Goal: Task Accomplishment & Management: Use online tool/utility

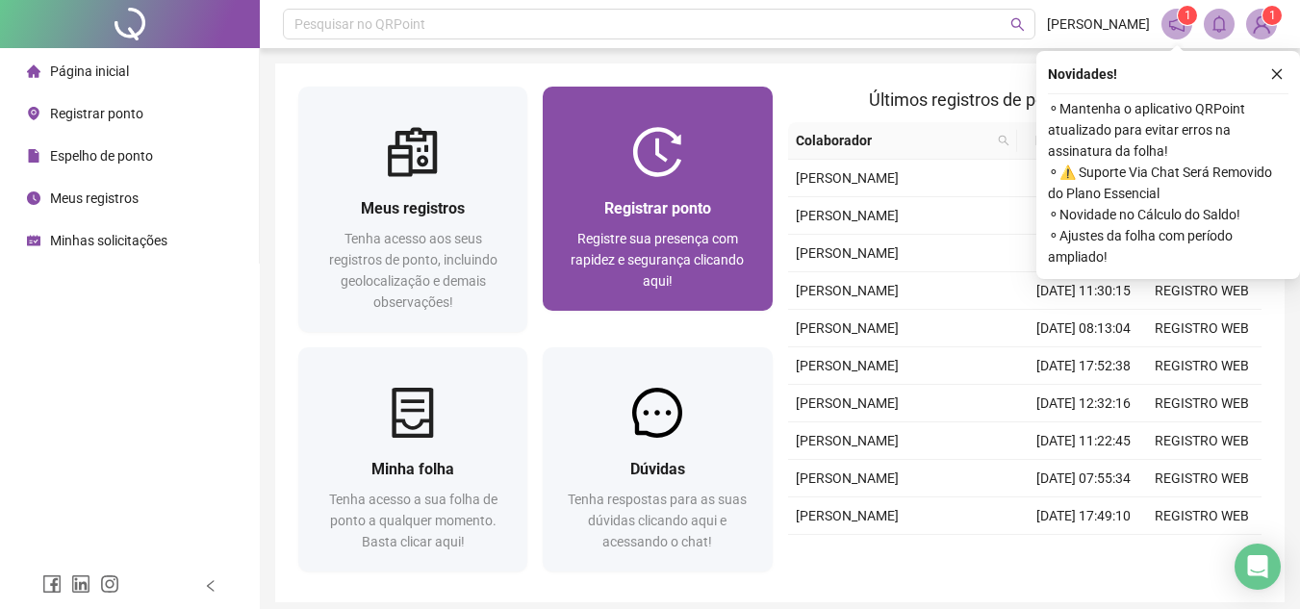
click at [615, 243] on span "Registre sua presença com rapidez e segurança clicando aqui!" at bounding box center [657, 260] width 173 height 58
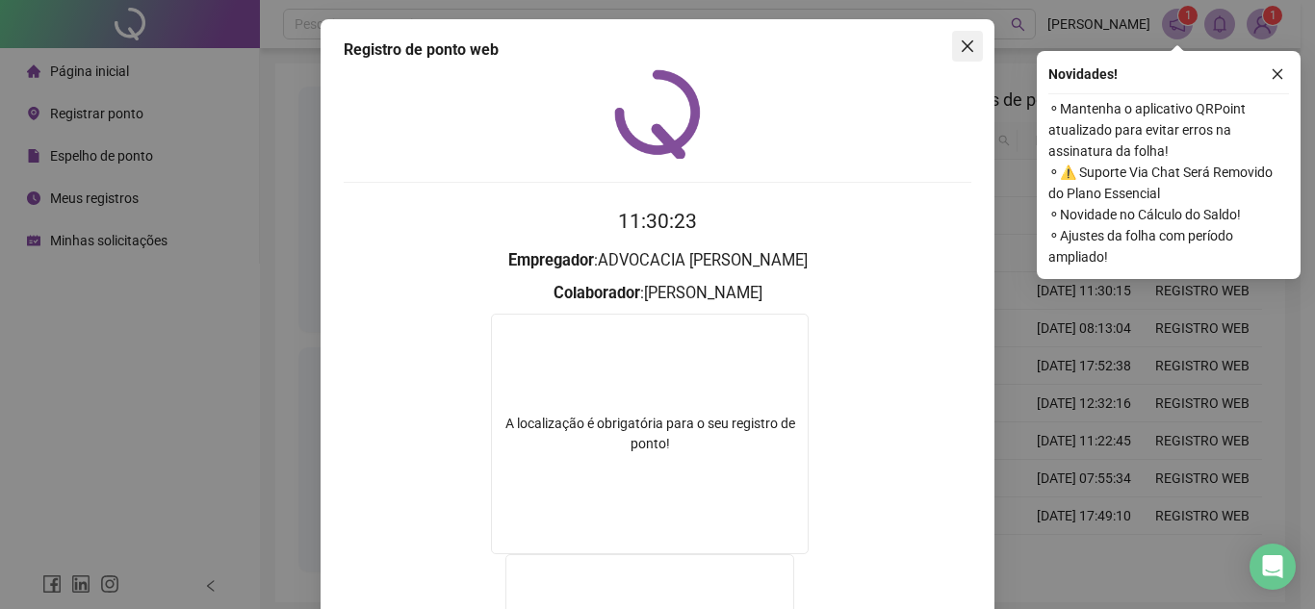
click at [954, 35] on button "Close" at bounding box center [967, 46] width 31 height 31
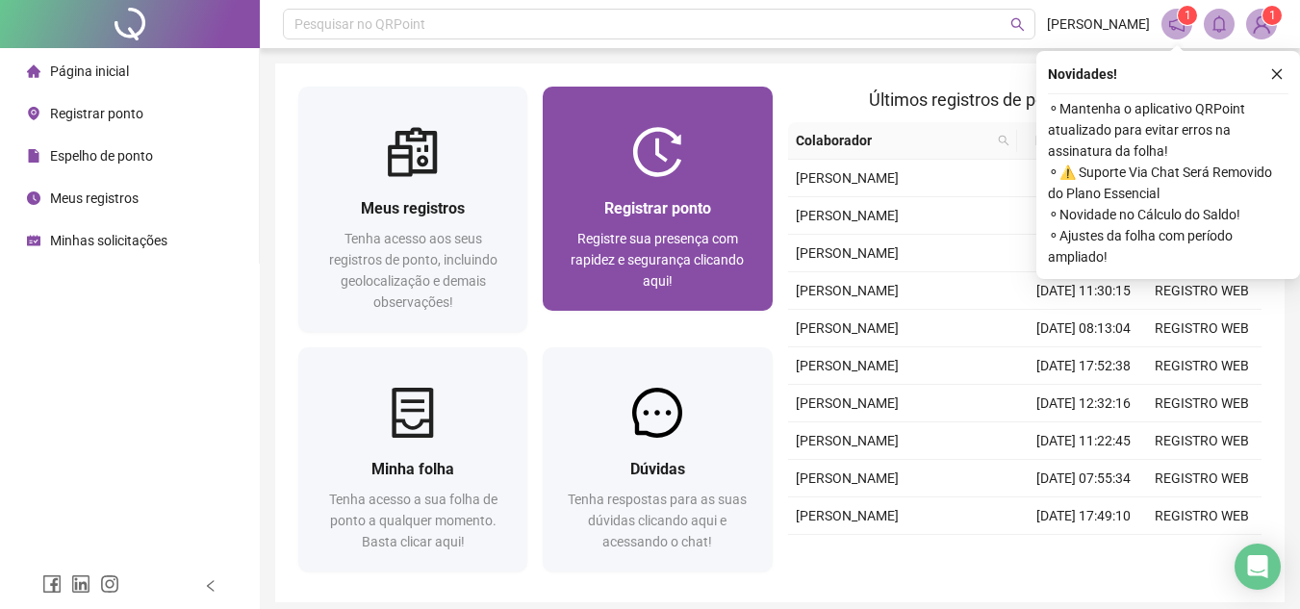
click at [680, 253] on span "Registre sua presença com rapidez e segurança clicando aqui!" at bounding box center [657, 260] width 173 height 58
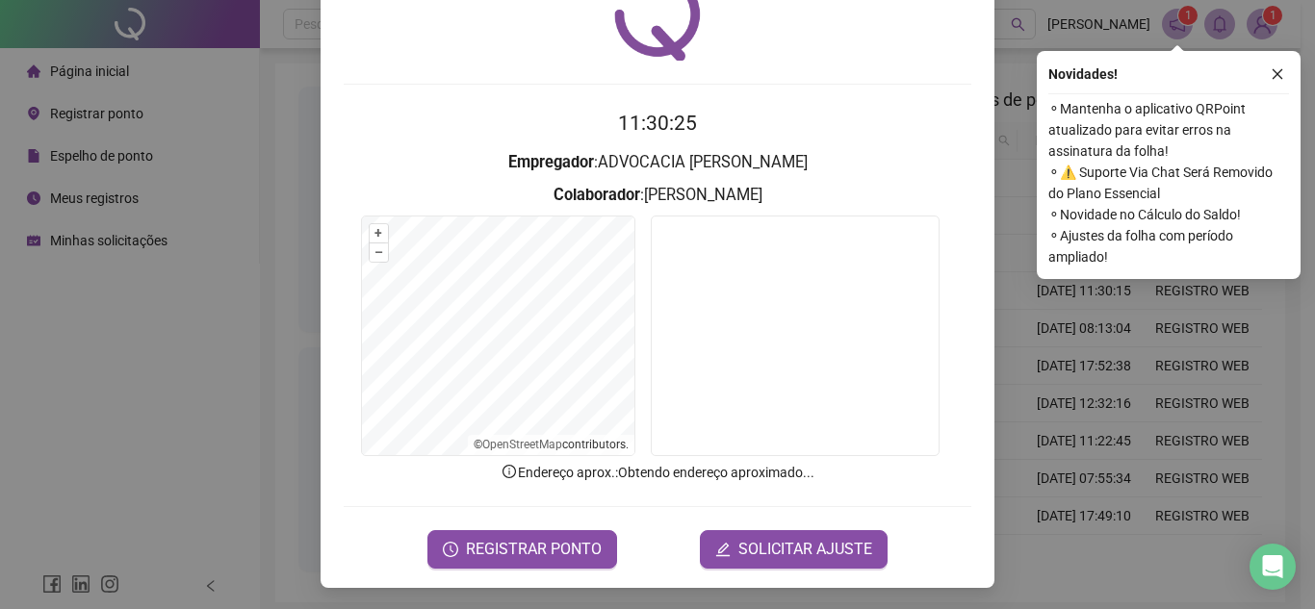
scroll to position [100, 0]
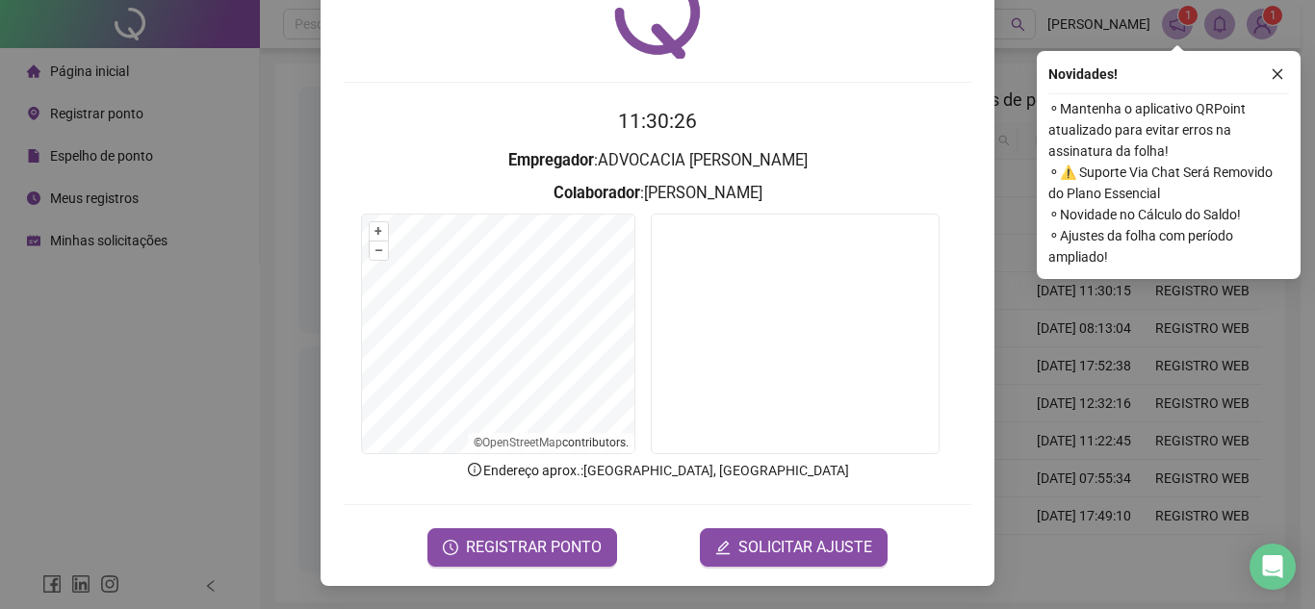
click at [561, 511] on form "11:30:26 Empregador : ADVOCACIA DE [PERSON_NAME] : [PERSON_NAME] + – ⇧ › © Open…" at bounding box center [657, 336] width 627 height 460
click at [567, 544] on span "REGISTRAR PONTO" at bounding box center [534, 547] width 136 height 23
